Goal: Task Accomplishment & Management: Use online tool/utility

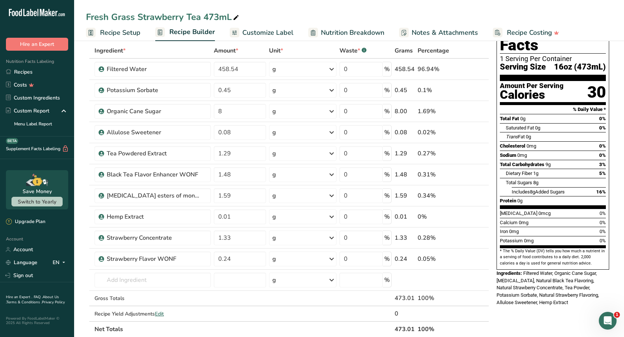
click at [32, 70] on link "Recipes" at bounding box center [37, 72] width 74 height 13
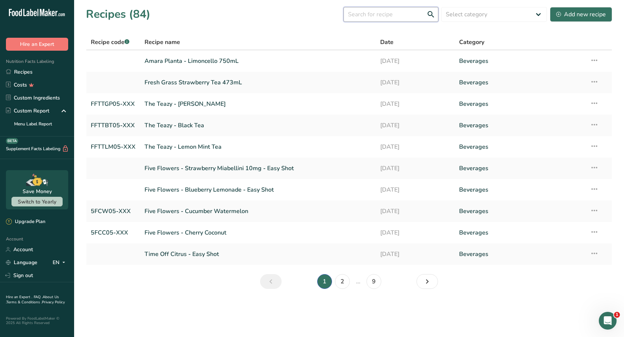
click at [377, 18] on input "text" at bounding box center [390, 14] width 95 height 15
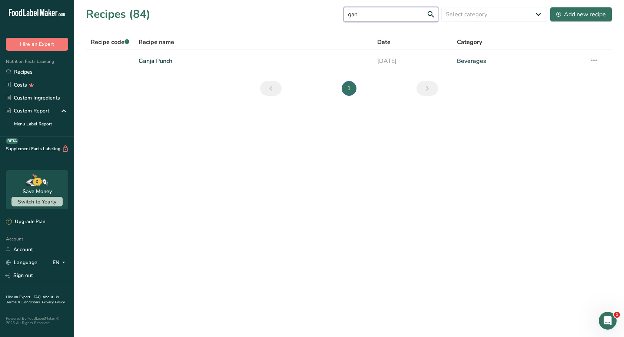
type input "gan"
click at [138, 57] on link "Ganja Punch" at bounding box center [253, 61] width 230 height 16
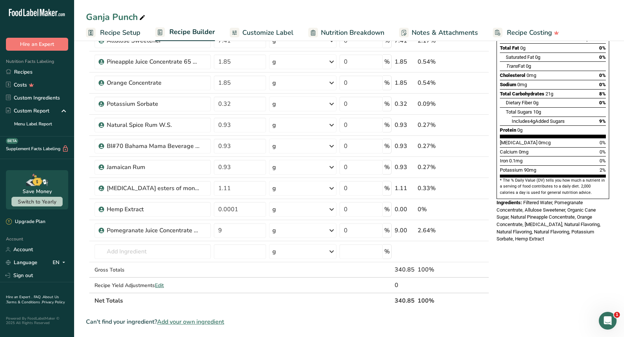
scroll to position [37, 0]
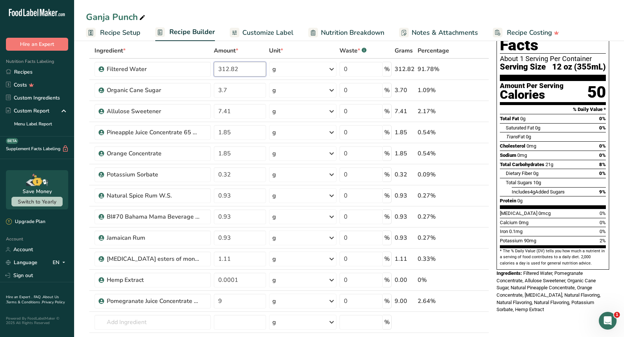
drag, startPoint x: 249, startPoint y: 73, endPoint x: 209, endPoint y: 72, distance: 40.0
click at [209, 72] on tr "Filtered Water 312.82 g Weight Units g kg mg See more Volume Units l mL fl oz S…" at bounding box center [287, 69] width 402 height 21
type input "326.97"
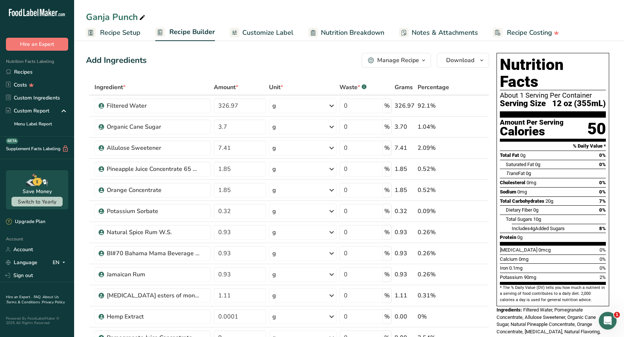
scroll to position [0, 0]
click at [267, 29] on span "Customize Label" at bounding box center [267, 33] width 51 height 10
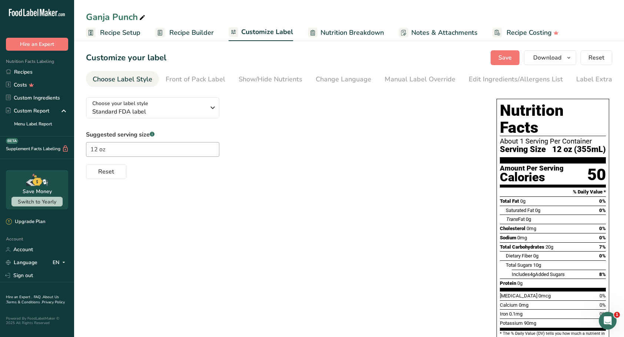
click at [473, 82] on div "Edit Ingredients/Allergens List" at bounding box center [515, 79] width 94 height 10
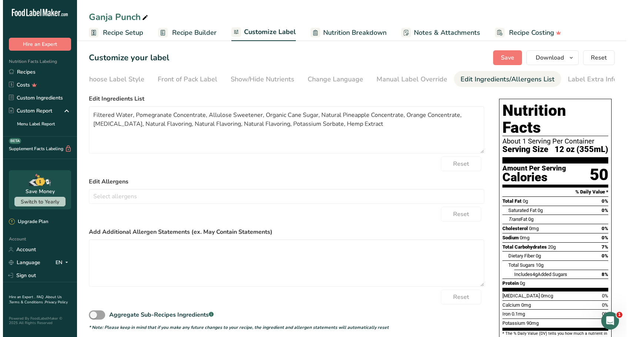
scroll to position [0, 12]
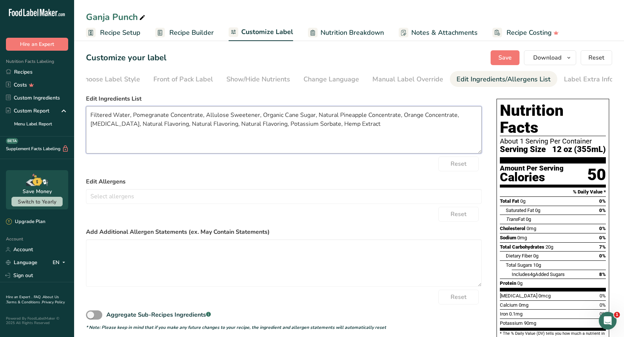
drag, startPoint x: 154, startPoint y: 126, endPoint x: 251, endPoint y: 126, distance: 97.0
click at [251, 126] on textarea "Filtered Water, Pomegranate Concentrate, Allulose Sweetener, Organic Cane Sugar…" at bounding box center [283, 129] width 395 height 47
type textarea "Filtered Water, Pomegranate Concentrate, Allulose Sweetener, Organic Cane Sugar…"
click at [325, 173] on form "Edit Ingredients List Filtered Water, Pomegranate Concentrate, Allulose Sweeten…" at bounding box center [283, 212] width 395 height 237
click at [509, 54] on span "Save" at bounding box center [504, 57] width 13 height 9
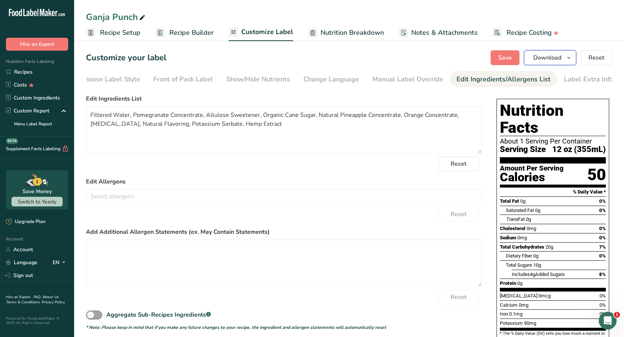
click at [573, 59] on span "button" at bounding box center [568, 57] width 9 height 9
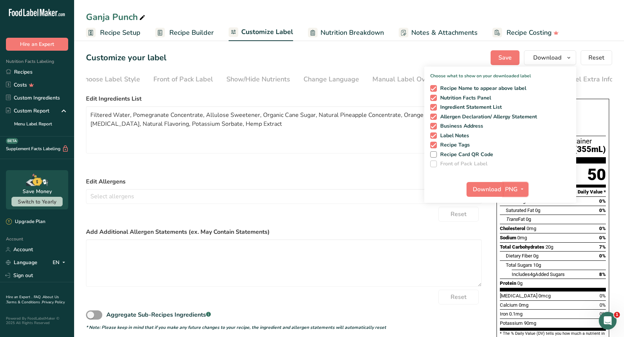
click at [525, 190] on span "button" at bounding box center [521, 189] width 9 height 9
click at [516, 228] on link "SVG" at bounding box center [516, 229] width 24 height 12
click at [494, 190] on span "Download" at bounding box center [486, 189] width 28 height 9
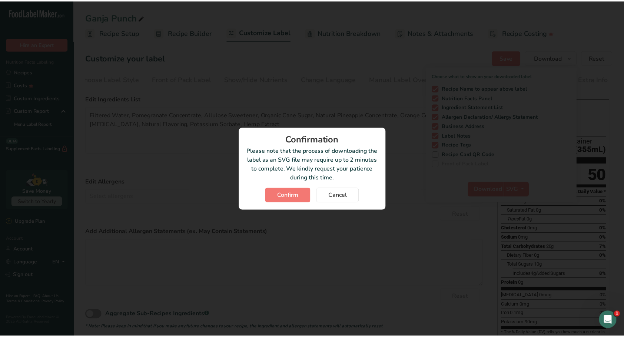
scroll to position [0, 7]
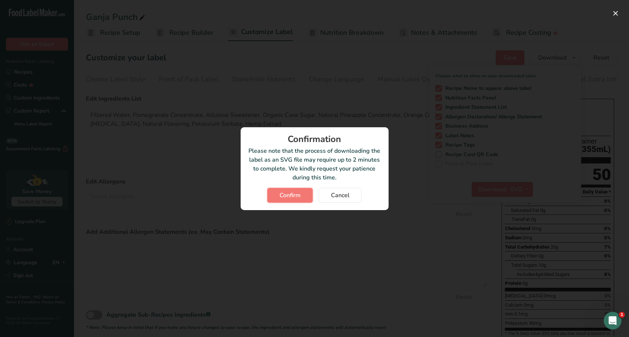
click at [300, 198] on span "Confirm" at bounding box center [290, 195] width 21 height 9
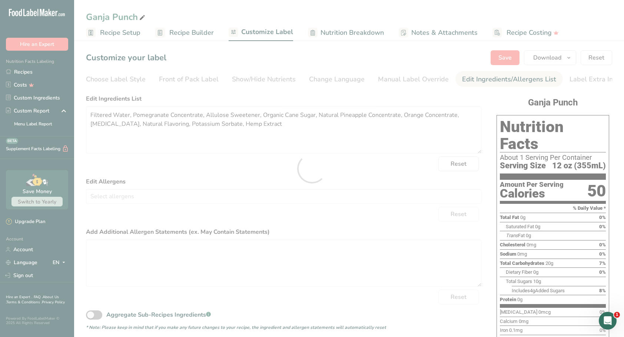
scroll to position [0, 0]
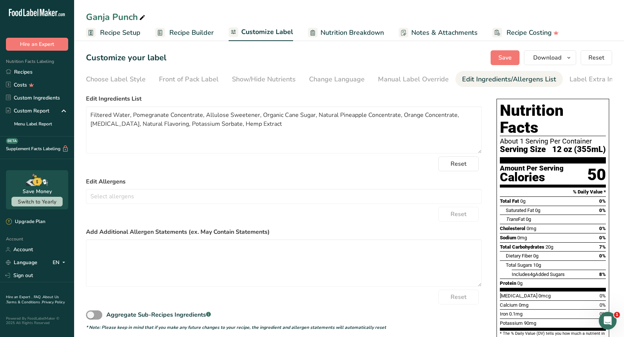
click at [19, 70] on link "Recipes" at bounding box center [37, 72] width 74 height 13
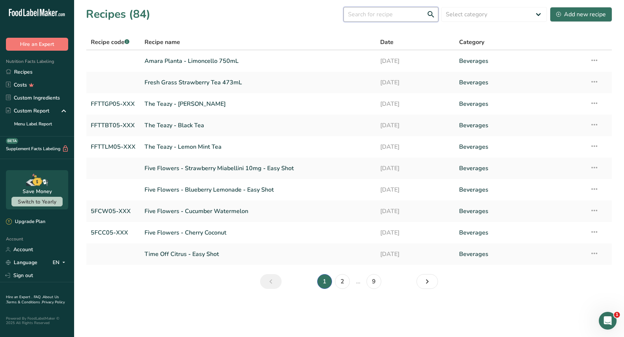
click at [398, 19] on input "text" at bounding box center [390, 14] width 95 height 15
type input "five"
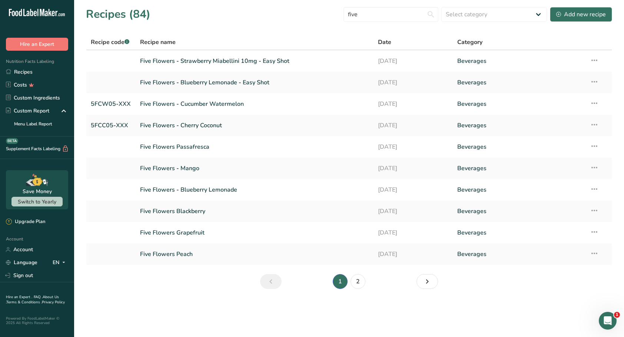
click at [176, 190] on link "Five Flowers - Blueberry Lemonade" at bounding box center [254, 190] width 229 height 16
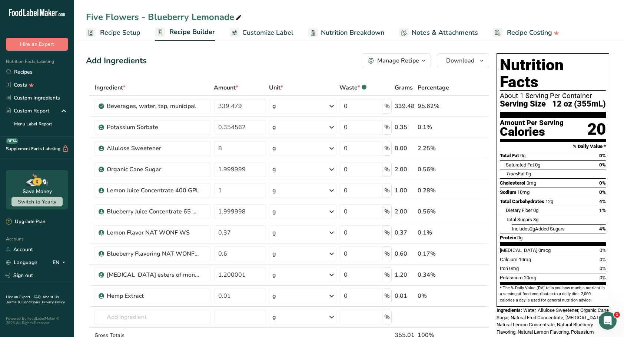
click at [475, 106] on icon at bounding box center [473, 107] width 5 height 8
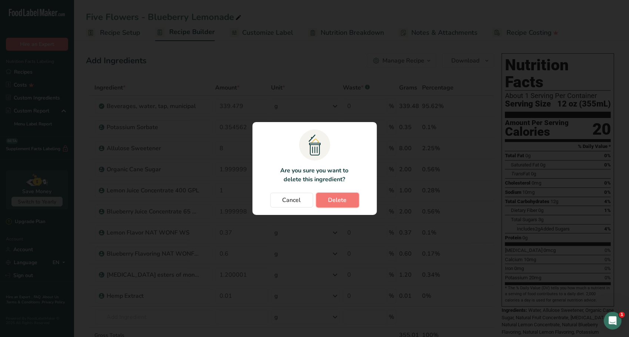
click at [349, 201] on button "Delete" at bounding box center [337, 200] width 43 height 15
type input "0.354562"
type input "8"
type input "1.999999"
type input "1"
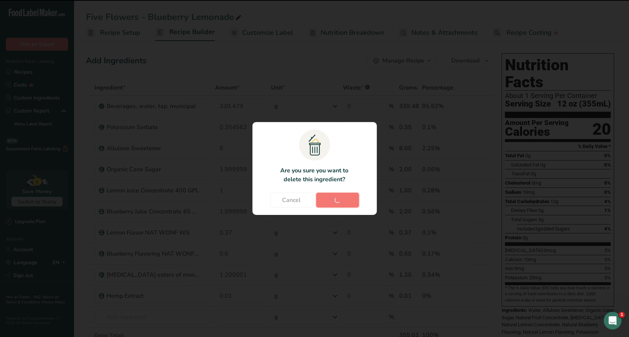
type input "1.999998"
type input "0.37"
type input "0.6"
type input "1.200001"
type input "0.01"
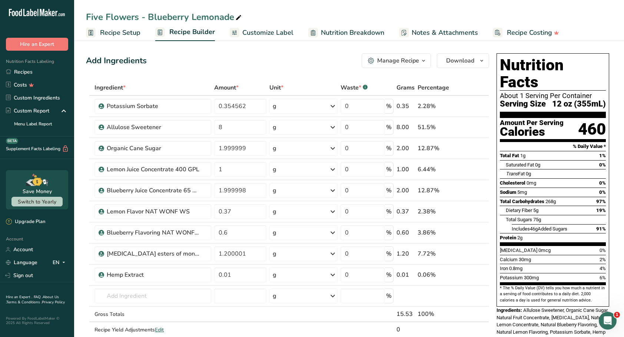
click at [471, 147] on icon at bounding box center [473, 149] width 5 height 8
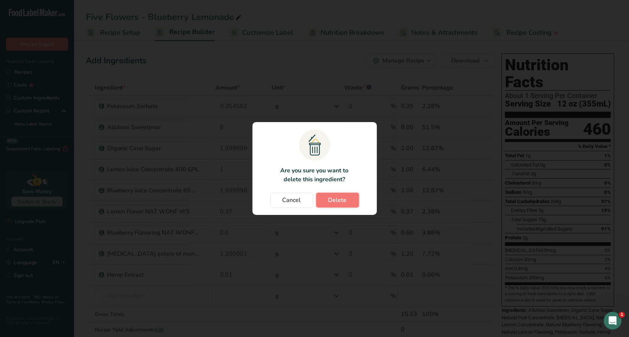
click at [345, 200] on span "Delete" at bounding box center [337, 200] width 19 height 9
type input "1"
type input "1.999998"
type input "0.37"
type input "0.6"
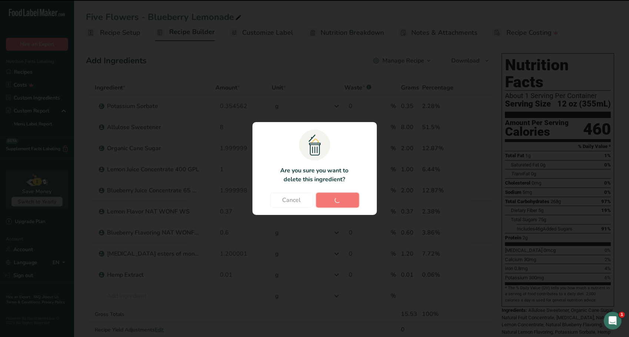
type input "1.200001"
type input "0.01"
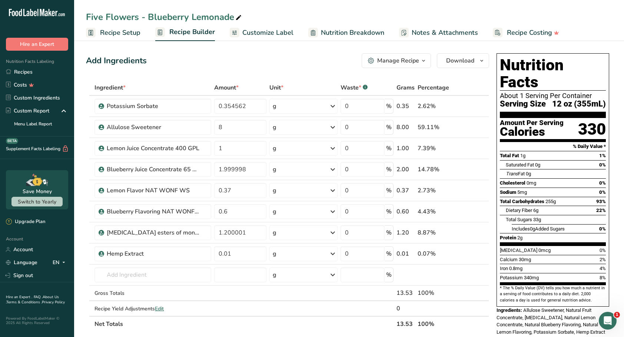
click at [429, 63] on button "Manage Recipe" at bounding box center [395, 60] width 69 height 15
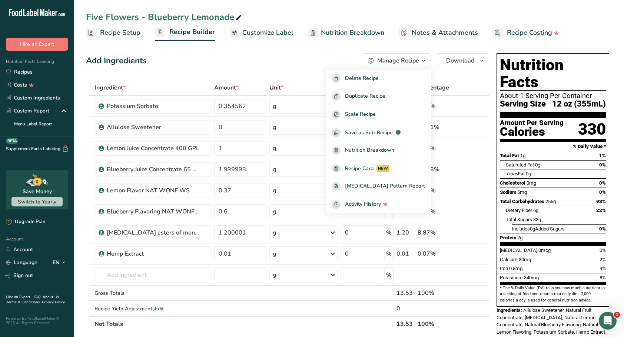
click at [429, 63] on button "Manage Recipe" at bounding box center [395, 60] width 69 height 15
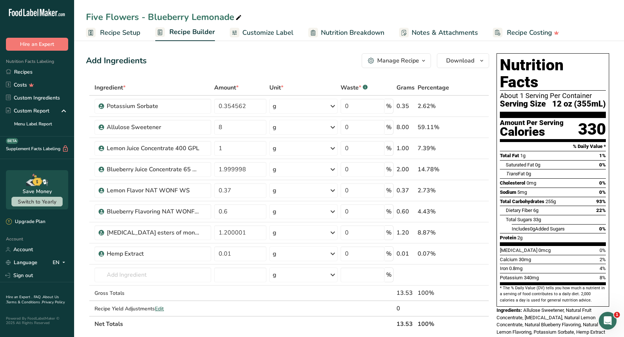
click at [429, 63] on button "Manage Recipe" at bounding box center [395, 60] width 69 height 15
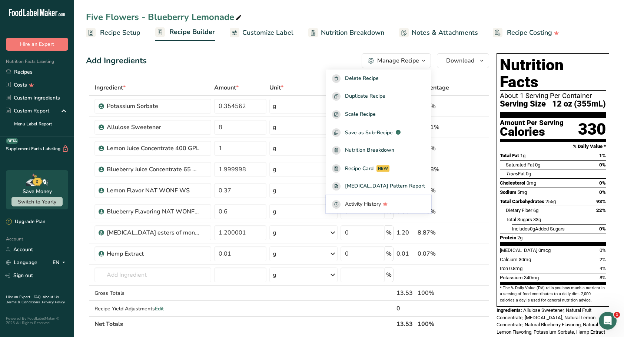
click at [381, 204] on span "Activity History" at bounding box center [363, 204] width 36 height 9
click at [268, 55] on div "Add Ingredients Manage Recipe Delete Recipe Duplicate Recipe Scale Recipe Save …" at bounding box center [287, 60] width 403 height 15
